Goal: Use online tool/utility: Utilize a website feature to perform a specific function

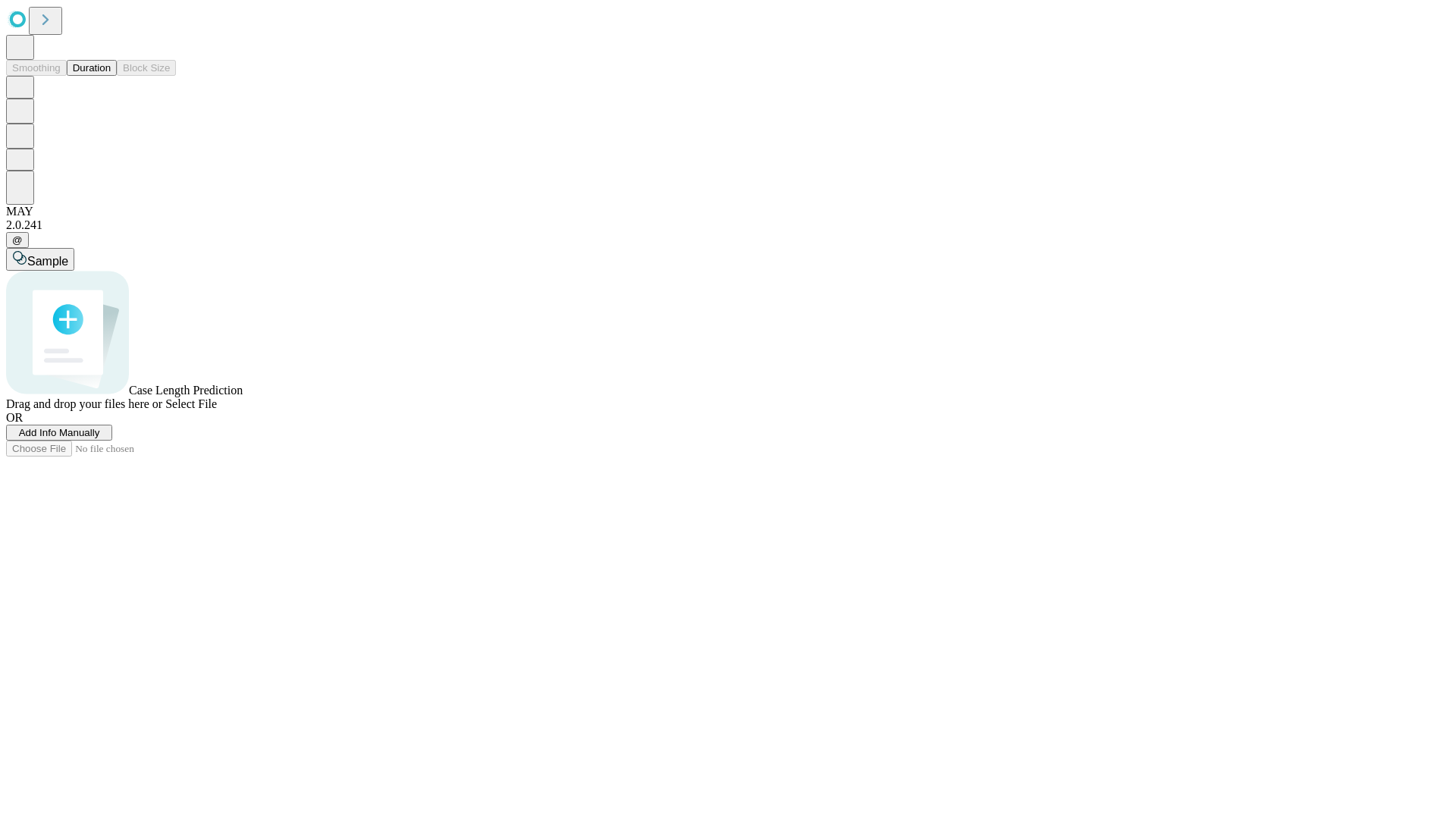
click at [100, 439] on span "Add Info Manually" at bounding box center [60, 432] width 81 height 11
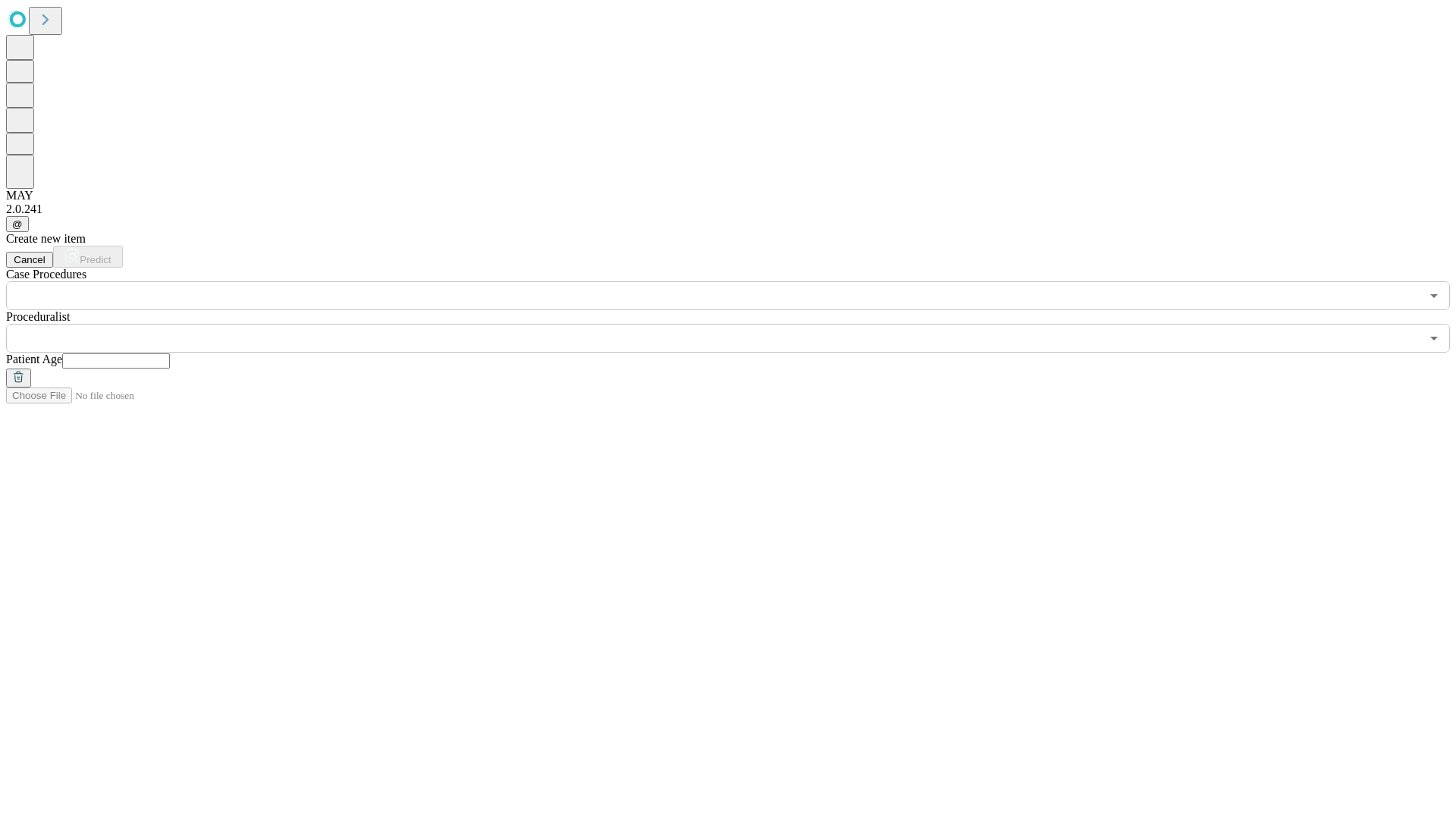
click at [170, 354] on input "text" at bounding box center [115, 361] width 108 height 15
type input "*"
click at [739, 324] on input "text" at bounding box center [713, 338] width 1414 height 29
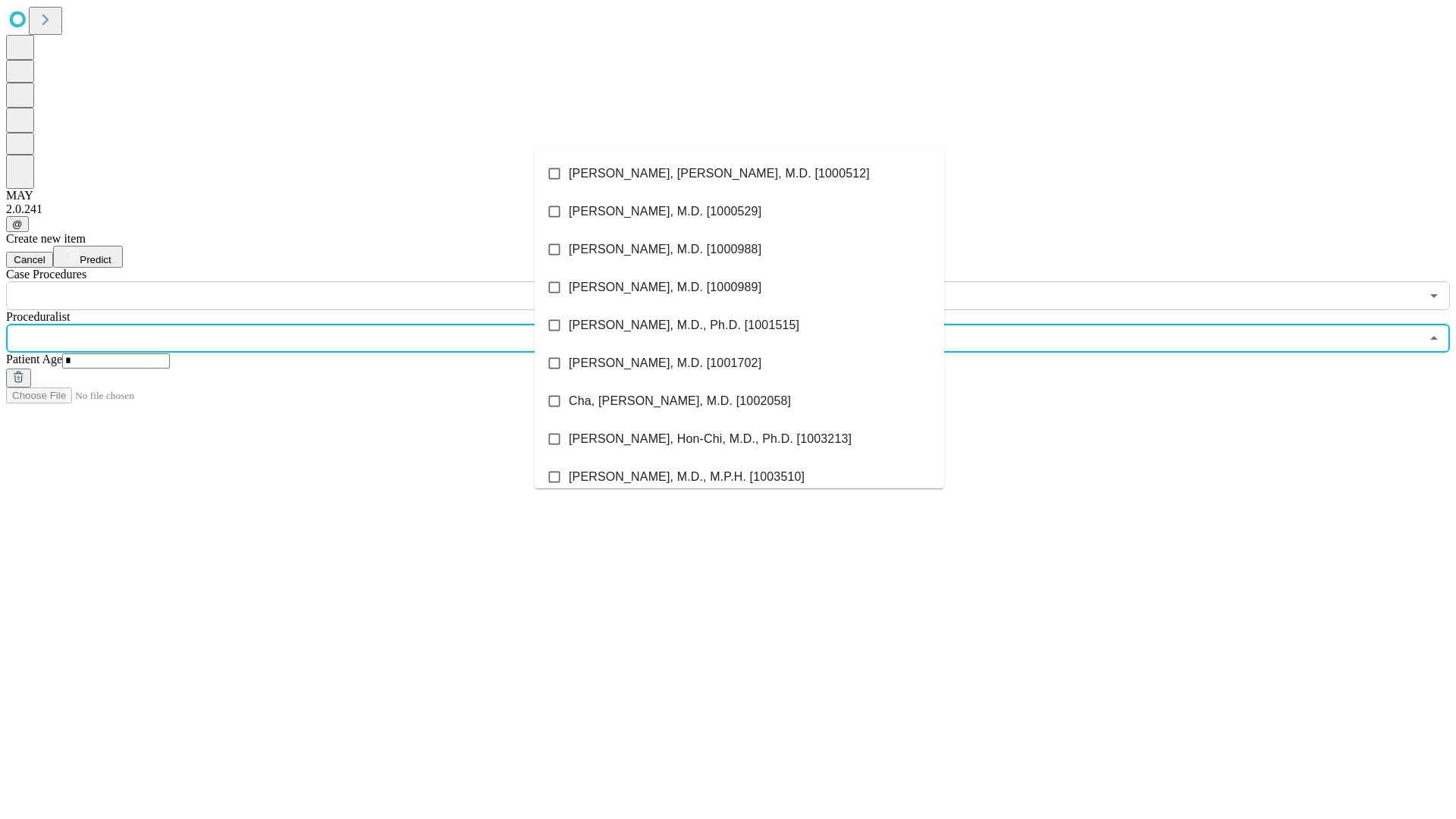
click at [740, 174] on li "[PERSON_NAME], [PERSON_NAME], M.D. [1000512]" at bounding box center [739, 173] width 409 height 38
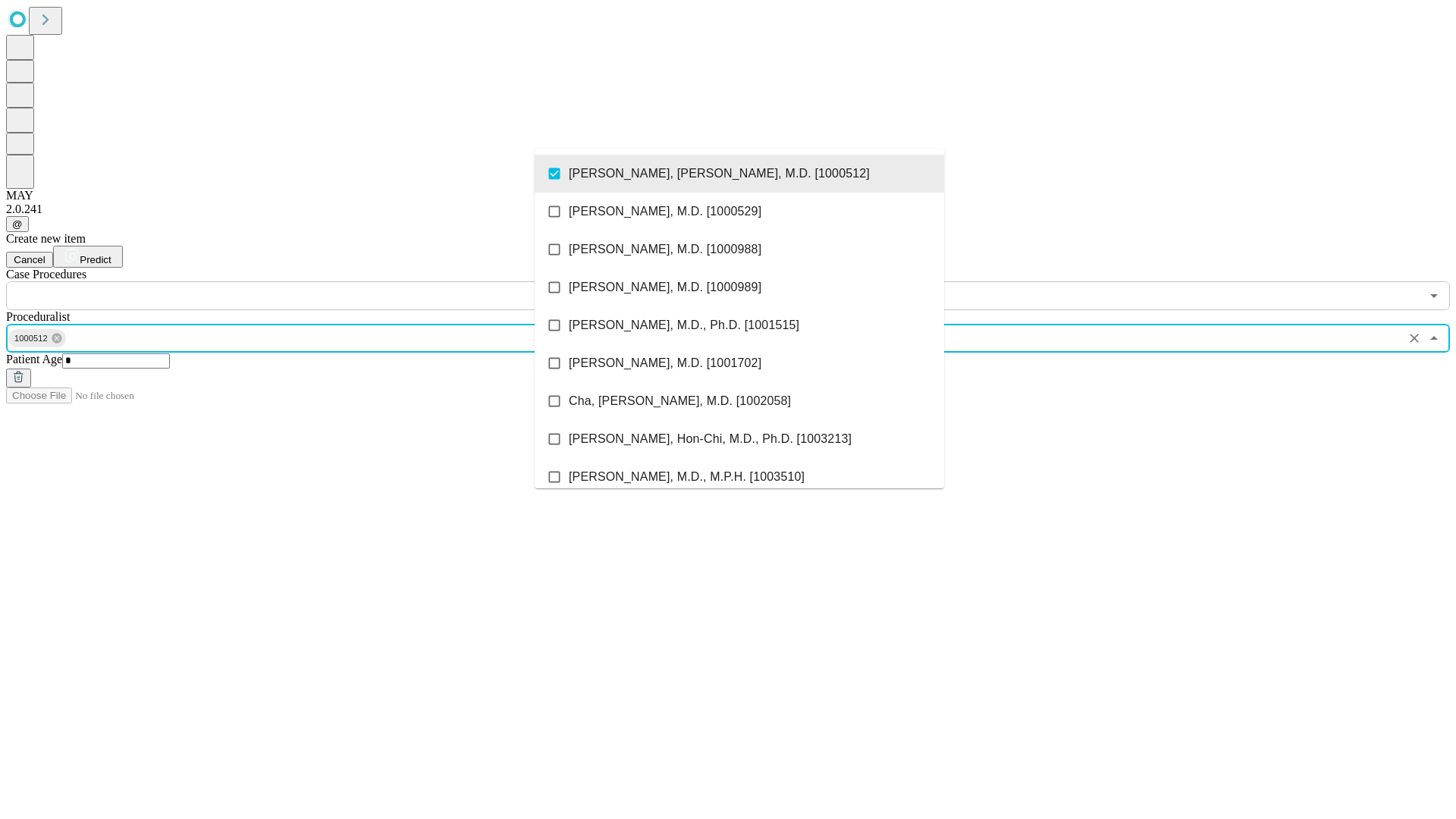
click at [319, 282] on input "text" at bounding box center [713, 295] width 1414 height 29
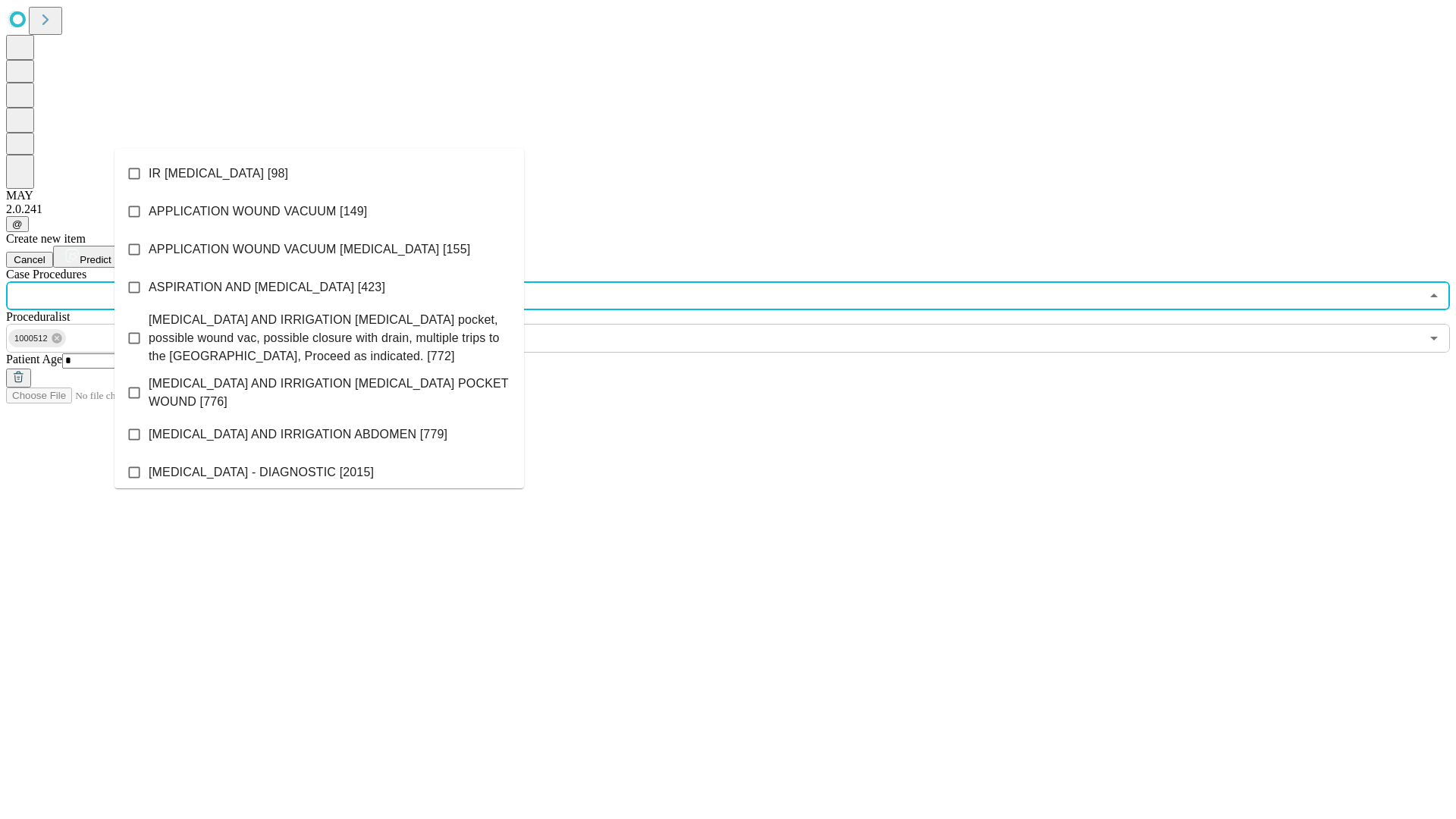
click at [320, 174] on li "IR [MEDICAL_DATA] [98]" at bounding box center [319, 173] width 409 height 38
click at [111, 254] on span "Predict" at bounding box center [95, 259] width 31 height 11
